Goal: Task Accomplishment & Management: Complete application form

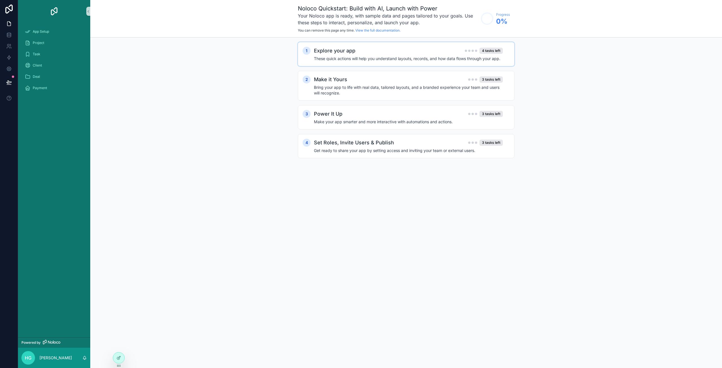
click at [381, 56] on div "Explore your app 4 tasks left These quick actions will help you understand layo…" at bounding box center [412, 54] width 196 height 15
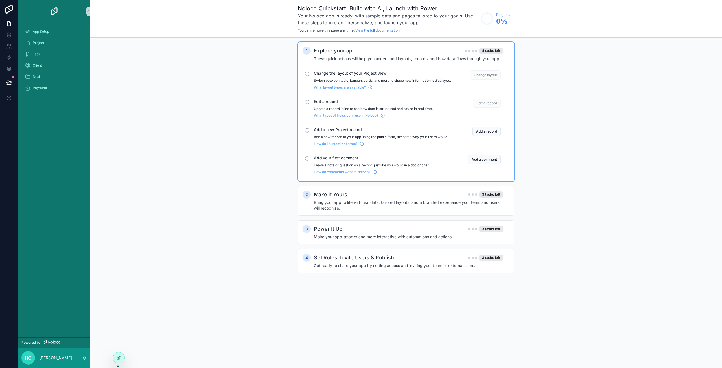
click at [487, 75] on span "Change layout" at bounding box center [485, 74] width 30 height 9
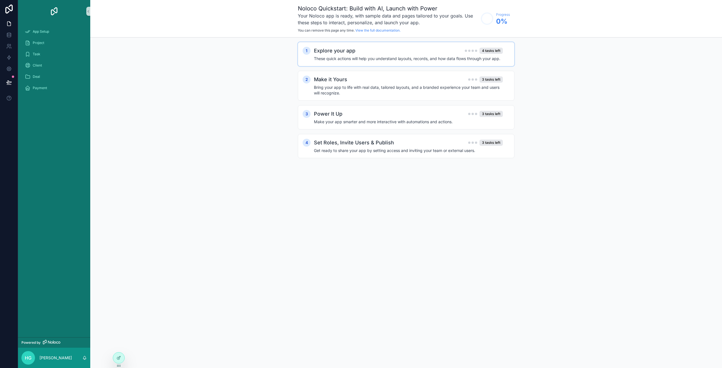
click at [467, 56] on h4 "These quick actions will help you understand layouts, records, and how data flo…" at bounding box center [408, 59] width 189 height 6
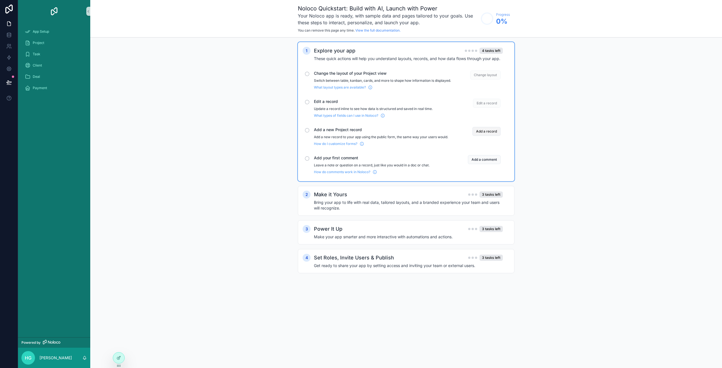
click at [491, 136] on button "Add a record" at bounding box center [486, 131] width 28 height 9
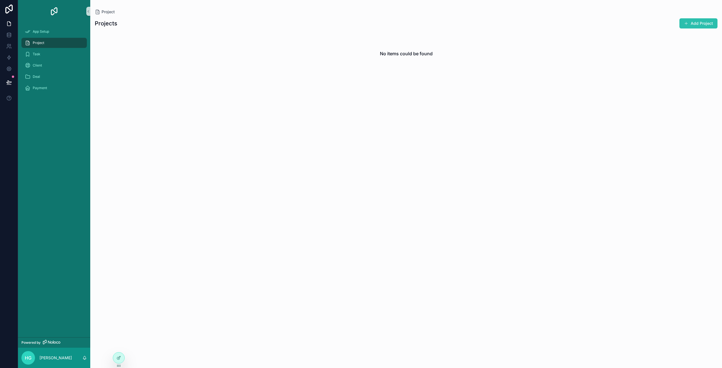
click at [695, 23] on button "Add Project" at bounding box center [698, 23] width 38 height 10
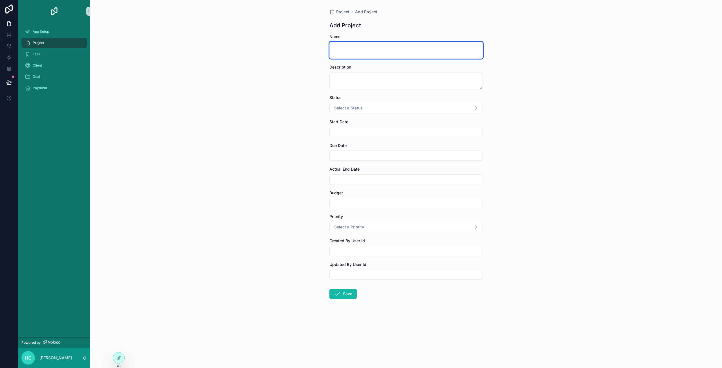
click at [362, 52] on textarea "scrollable content" at bounding box center [405, 50] width 153 height 17
type textarea "**********"
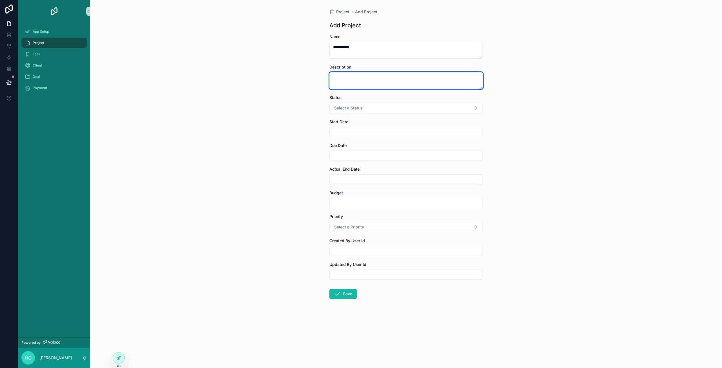
click at [358, 78] on textarea "scrollable content" at bounding box center [405, 80] width 153 height 17
type textarea "**********"
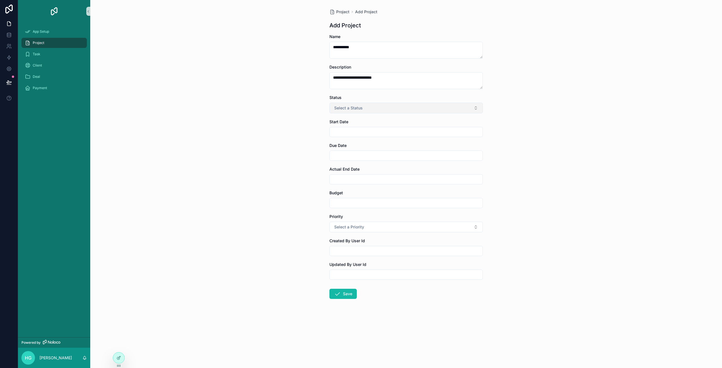
click at [374, 110] on button "Select a Status" at bounding box center [405, 108] width 153 height 11
click at [350, 130] on span "Planned" at bounding box center [343, 130] width 20 height 5
click at [346, 296] on button "Save" at bounding box center [342, 294] width 27 height 10
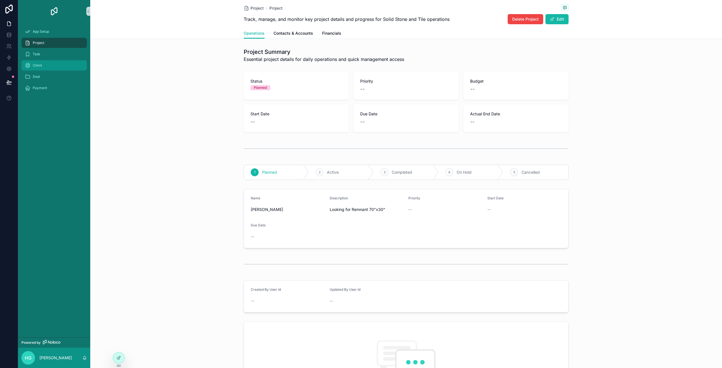
click at [49, 65] on div "Client" at bounding box center [54, 65] width 59 height 9
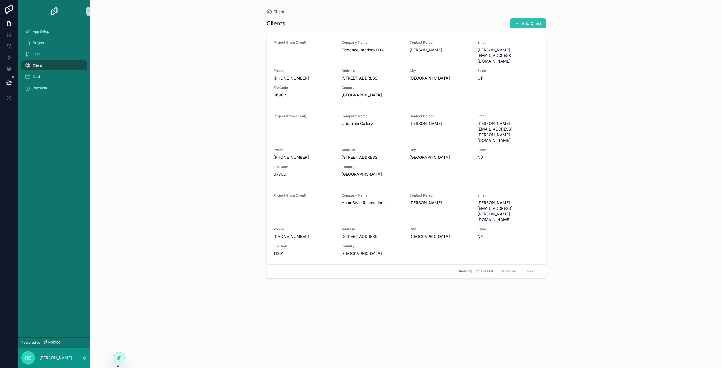
click at [528, 23] on button "Add Client" at bounding box center [528, 23] width 36 height 10
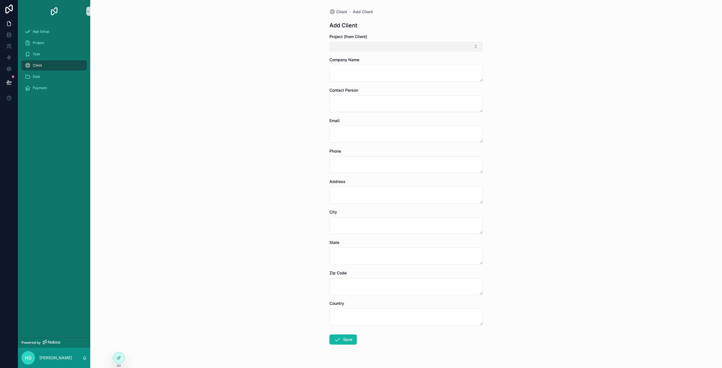
click at [366, 48] on button "Select Button" at bounding box center [405, 47] width 153 height 10
click at [362, 70] on div "[PERSON_NAME]" at bounding box center [404, 68] width 151 height 9
click at [530, 78] on div "Client Add Client Add Client Project (from Client) [PERSON_NAME] Company Name C…" at bounding box center [405, 184] width 631 height 368
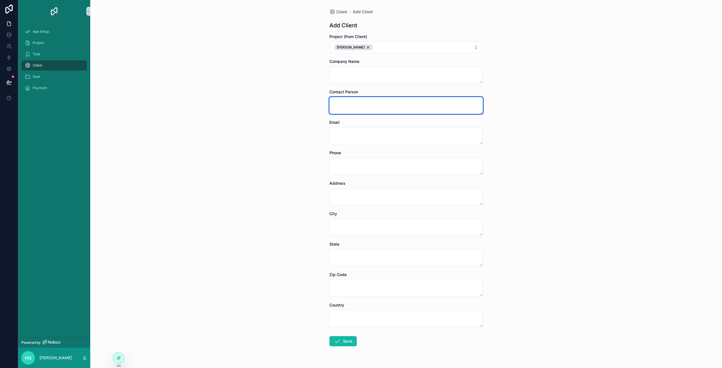
click at [358, 103] on textarea "scrollable content" at bounding box center [405, 105] width 153 height 17
type textarea "**********"
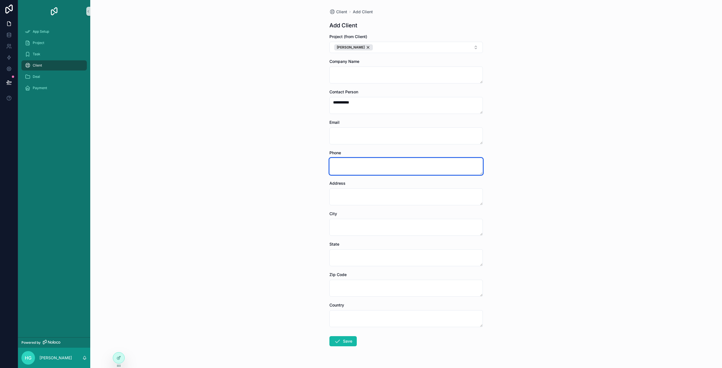
click at [347, 169] on textarea "scrollable content" at bounding box center [405, 166] width 153 height 17
type textarea "**********"
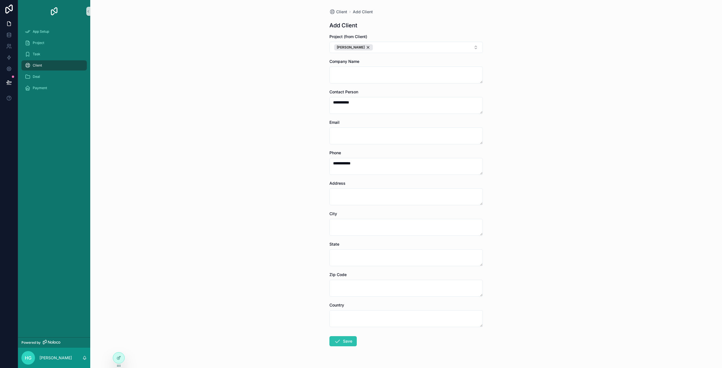
click at [346, 342] on button "Save" at bounding box center [342, 341] width 27 height 10
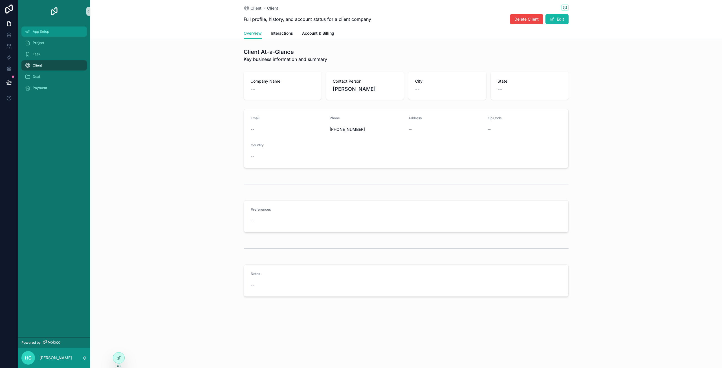
click at [45, 31] on span "App Setup" at bounding box center [41, 31] width 16 height 5
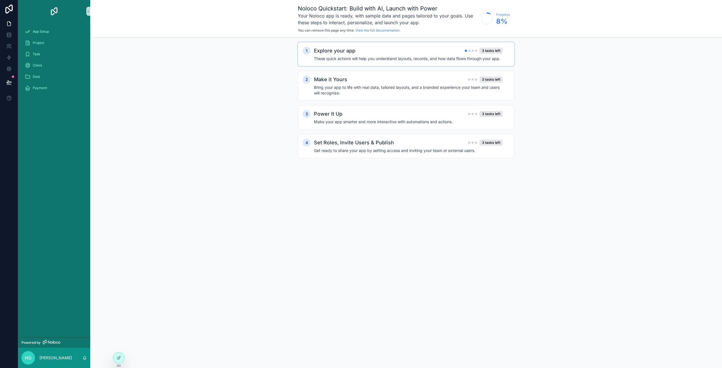
click at [418, 50] on div "Explore your app 3 tasks left" at bounding box center [408, 51] width 189 height 8
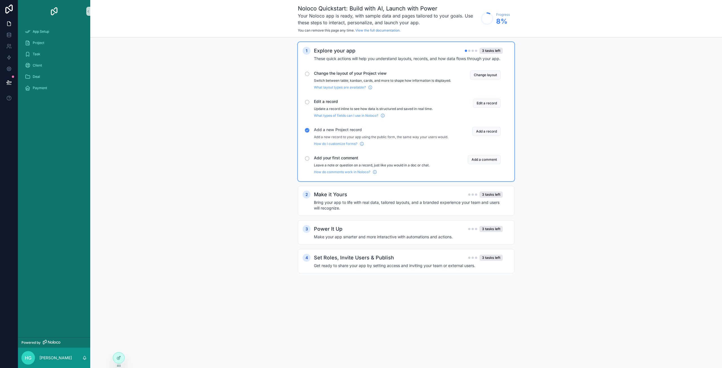
click at [585, 93] on div "1 Explore your app 3 tasks left These quick actions will help you understand la…" at bounding box center [405, 162] width 631 height 251
click at [199, 100] on div "1 Explore your app 3 tasks left These quick actions will help you understand la…" at bounding box center [405, 162] width 631 height 251
